Goal: Task Accomplishment & Management: Use online tool/utility

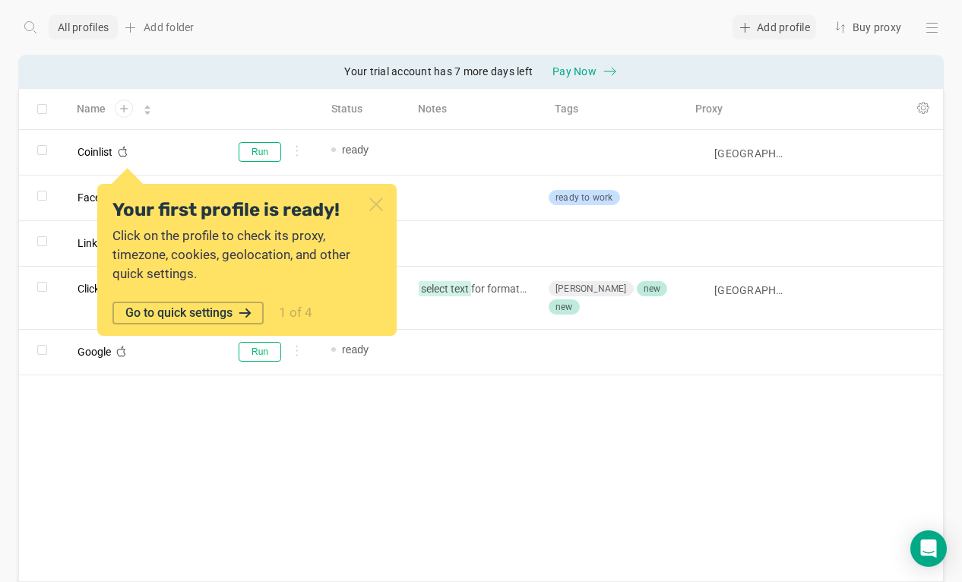
click at [749, 24] on icon at bounding box center [745, 27] width 12 height 12
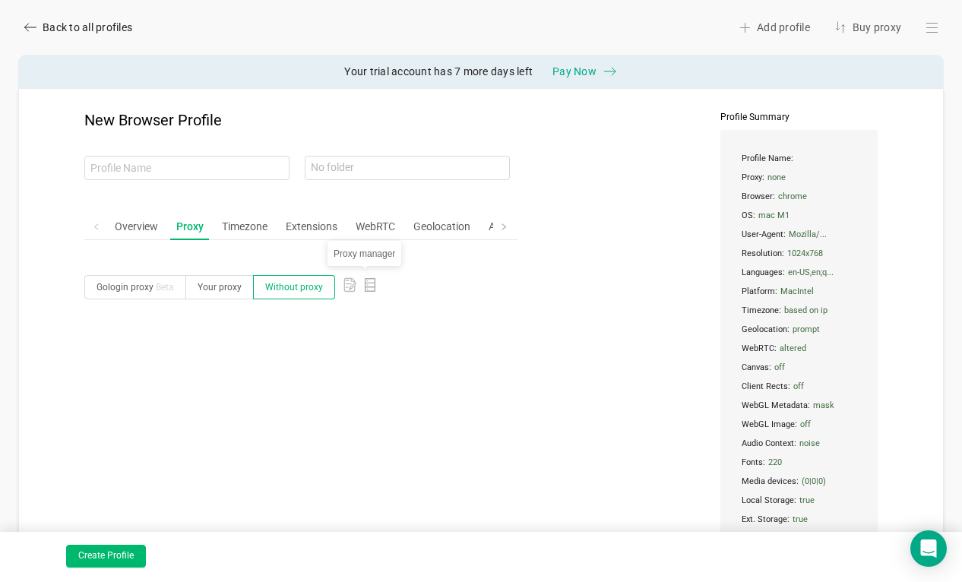
click at [363, 284] on icon "icon: database" at bounding box center [370, 285] width 14 height 14
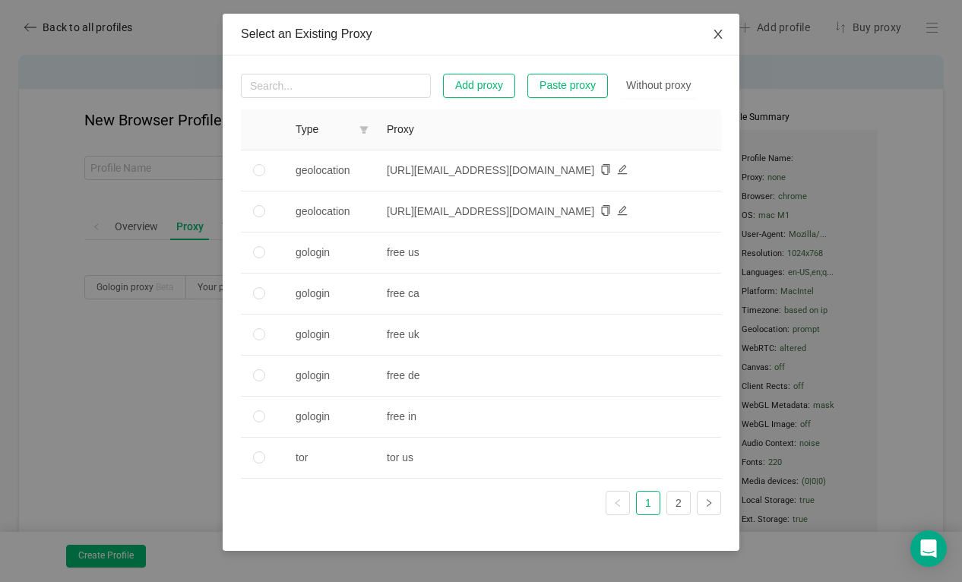
click at [716, 39] on icon "icon: close" at bounding box center [718, 34] width 12 height 12
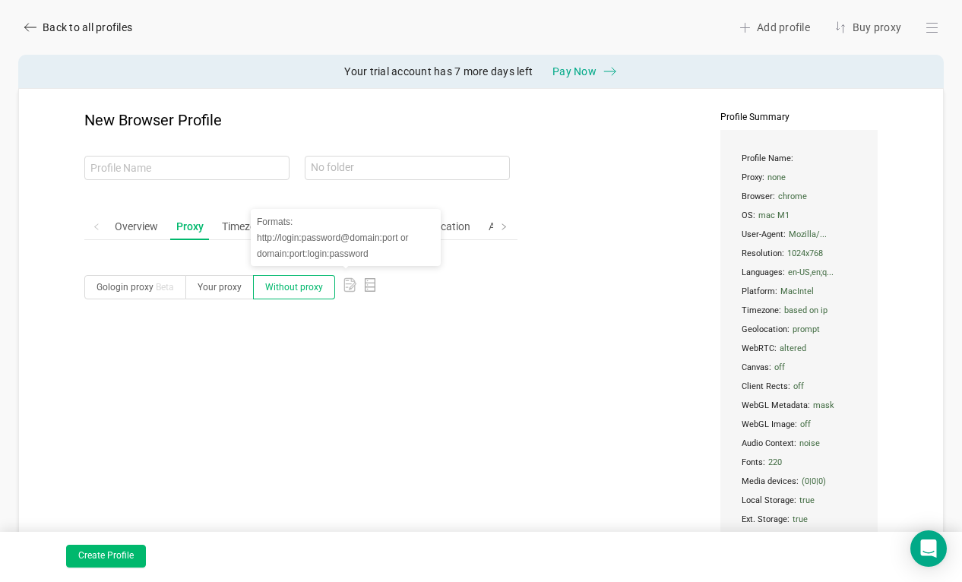
click at [343, 294] on div at bounding box center [350, 287] width 14 height 24
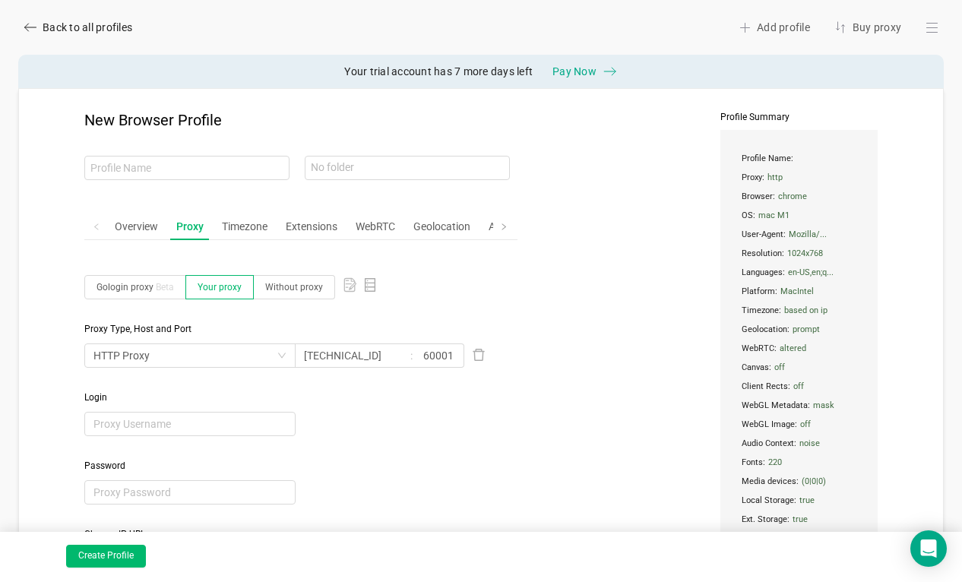
click at [321, 478] on div "Password" at bounding box center [300, 482] width 433 height 46
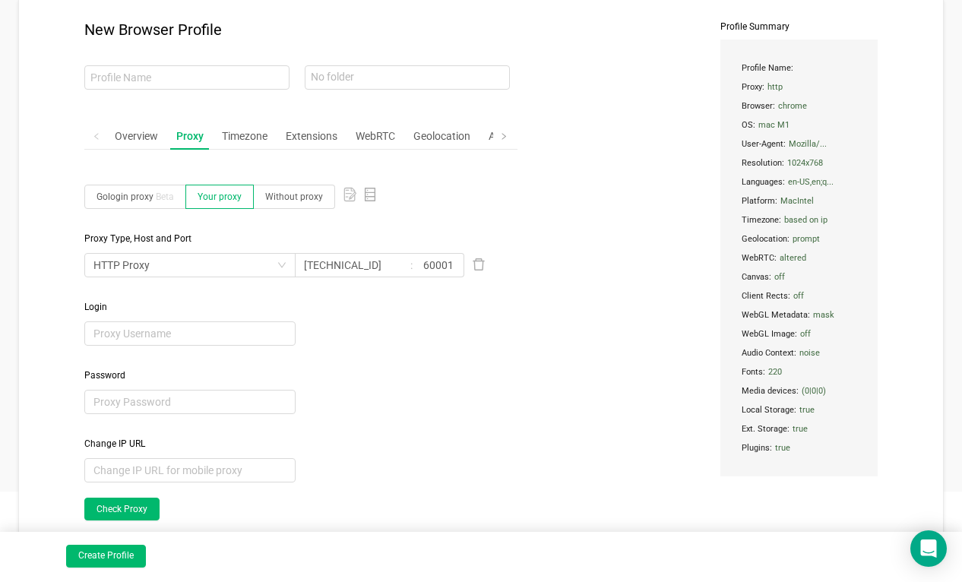
scroll to position [91, 0]
click at [203, 268] on div "HTTP Proxy" at bounding box center [185, 264] width 183 height 23
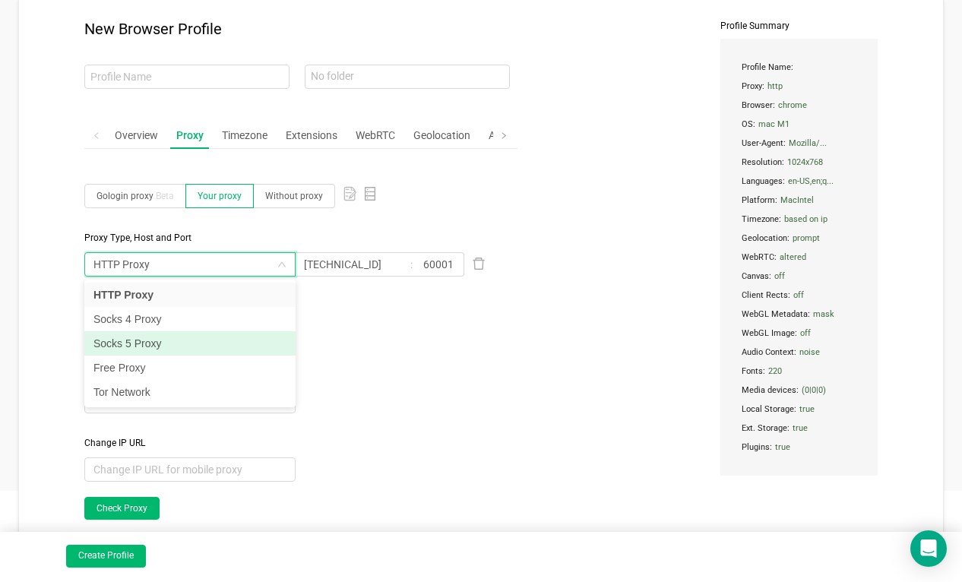
click at [174, 347] on li "Socks 5 Proxy" at bounding box center [189, 343] width 211 height 24
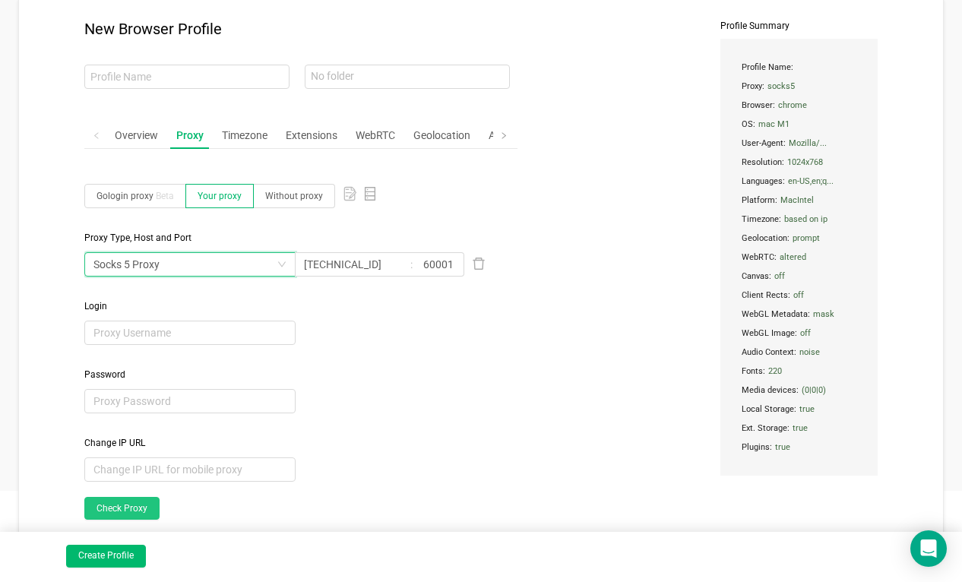
click at [128, 515] on link "Check Proxy" at bounding box center [121, 508] width 75 height 23
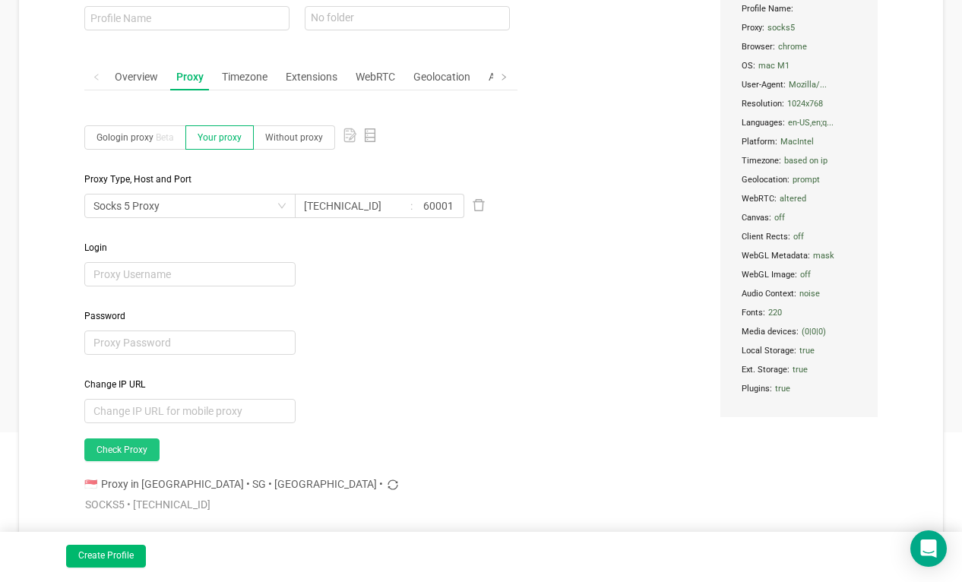
scroll to position [152, 0]
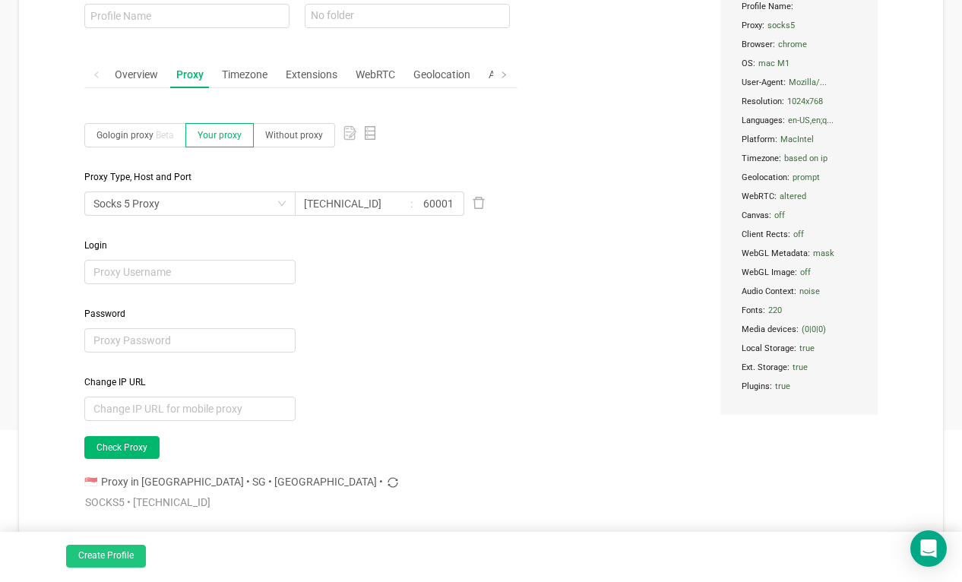
click at [116, 559] on button "Create Profile" at bounding box center [106, 556] width 80 height 23
type input "late-river"
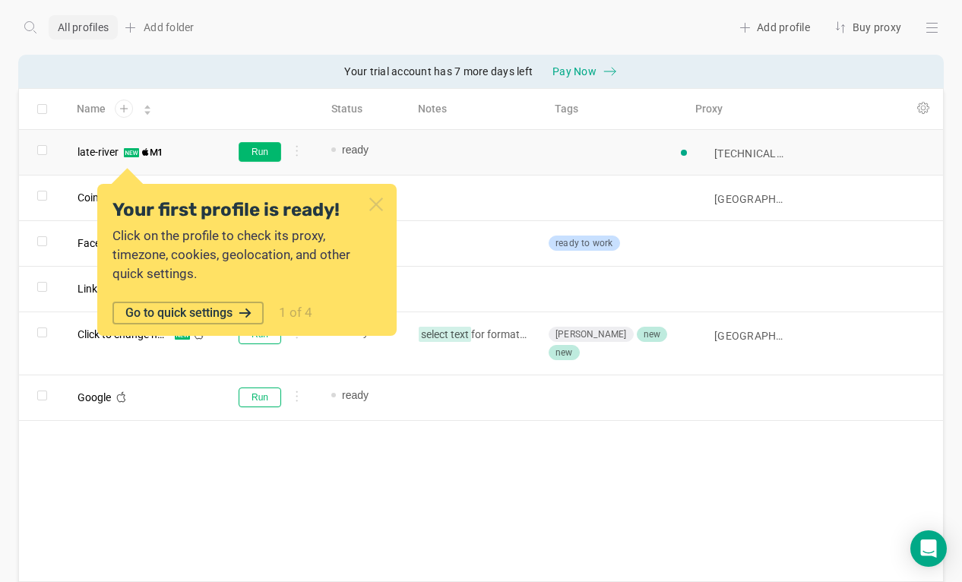
click at [255, 147] on button "Run" at bounding box center [260, 152] width 43 height 20
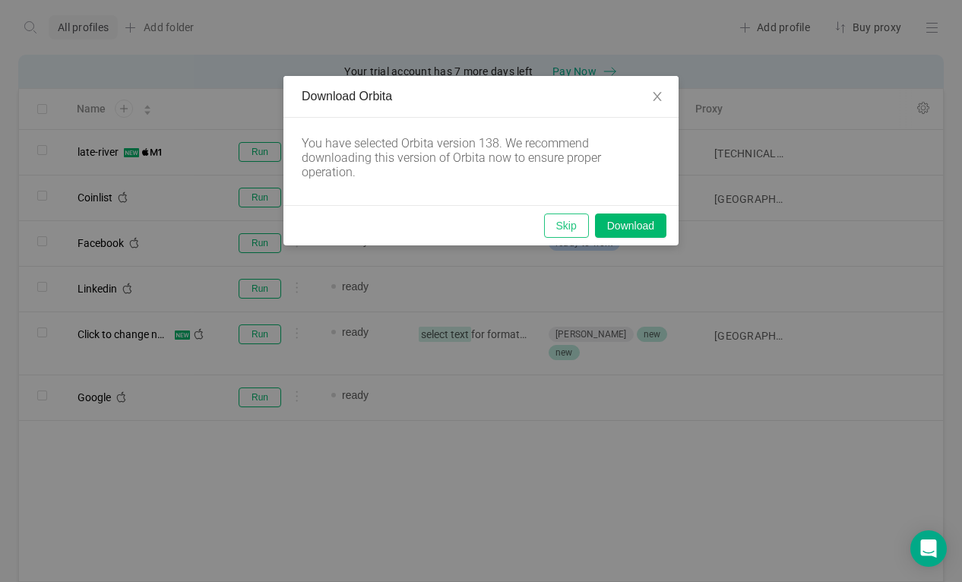
click at [563, 222] on button "Skip" at bounding box center [566, 226] width 45 height 24
